Goal: Task Accomplishment & Management: Use online tool/utility

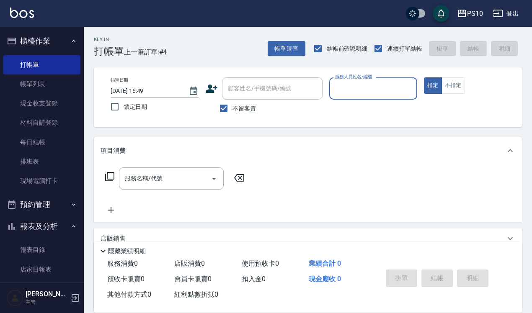
click at [378, 88] on input "服務人員姓名/編號" at bounding box center [373, 88] width 80 height 15
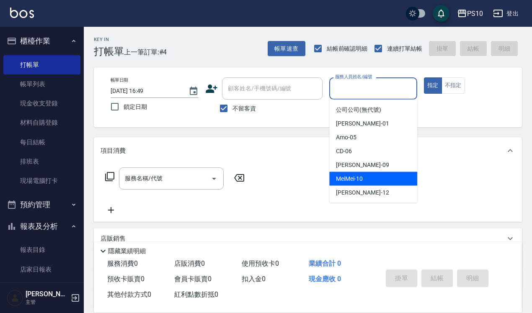
click at [374, 176] on div "MeiMei -10" at bounding box center [373, 179] width 88 height 14
type input "MeiMei-10"
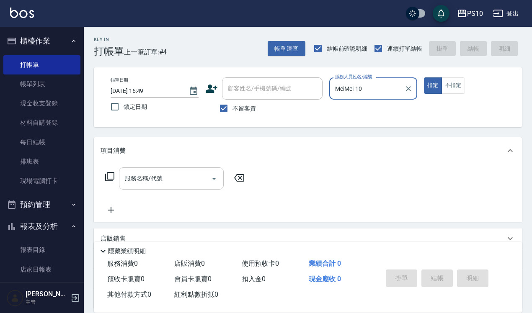
click at [189, 172] on input "服務名稱/代號" at bounding box center [165, 178] width 85 height 15
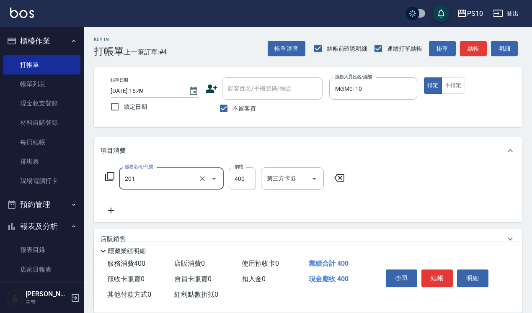
type input "剪髮(201)"
type input "350"
click at [464, 91] on button "不指定" at bounding box center [453, 86] width 23 height 16
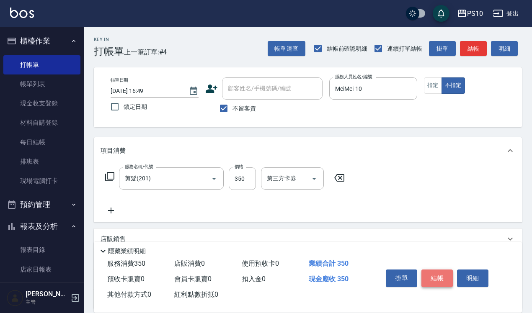
click at [443, 275] on button "結帳" at bounding box center [437, 279] width 31 height 18
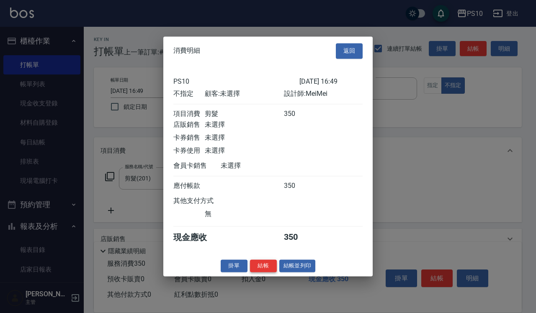
click at [265, 273] on button "結帳" at bounding box center [263, 266] width 27 height 13
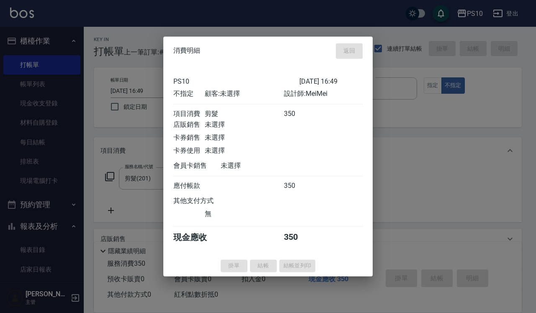
type input "[DATE] 18:15"
